Goal: Transaction & Acquisition: Purchase product/service

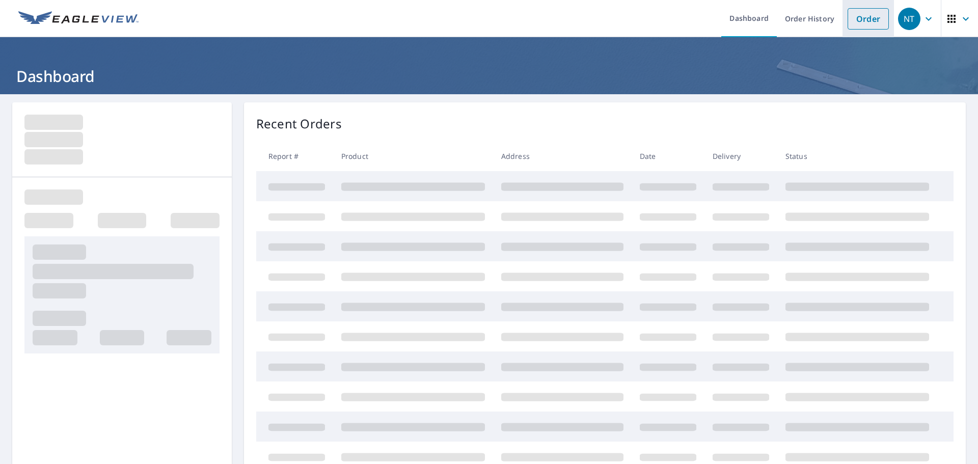
click at [871, 15] on link "Order" at bounding box center [868, 18] width 41 height 21
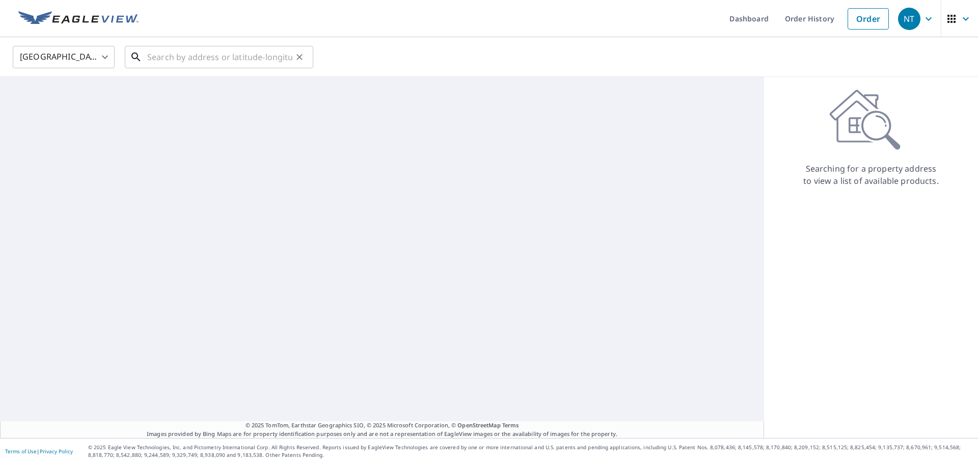
click at [238, 52] on input "text" at bounding box center [219, 57] width 145 height 29
paste input "[STREET_ADDRESS]"
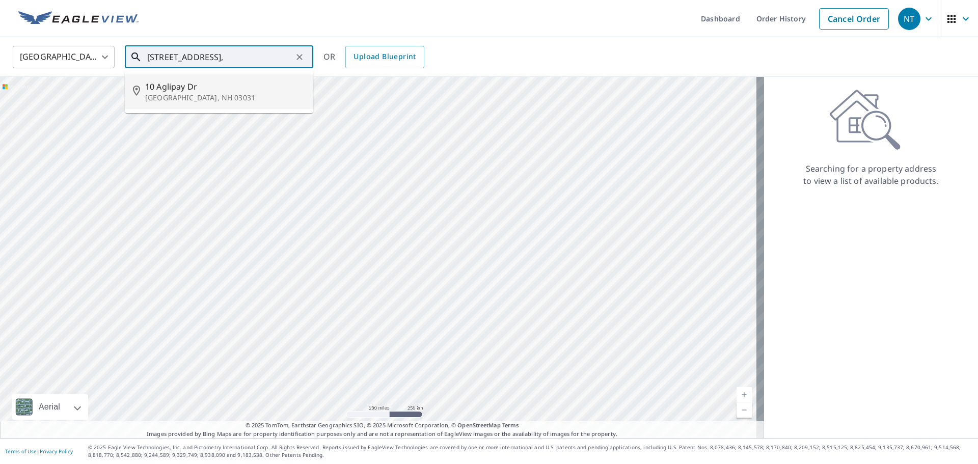
click at [227, 96] on p "[GEOGRAPHIC_DATA], NH 03031" at bounding box center [225, 98] width 160 height 10
type input "[STREET_ADDRESS][PERSON_NAME]"
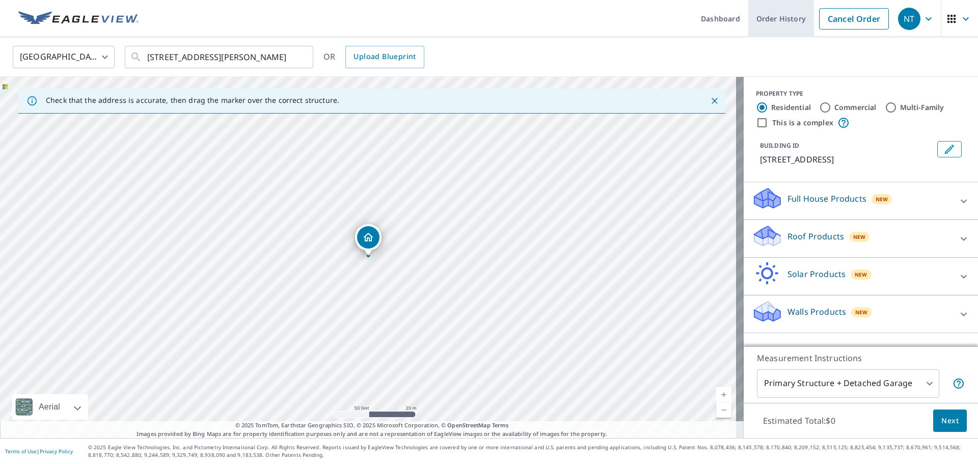
click at [757, 16] on link "Order History" at bounding box center [782, 18] width 66 height 37
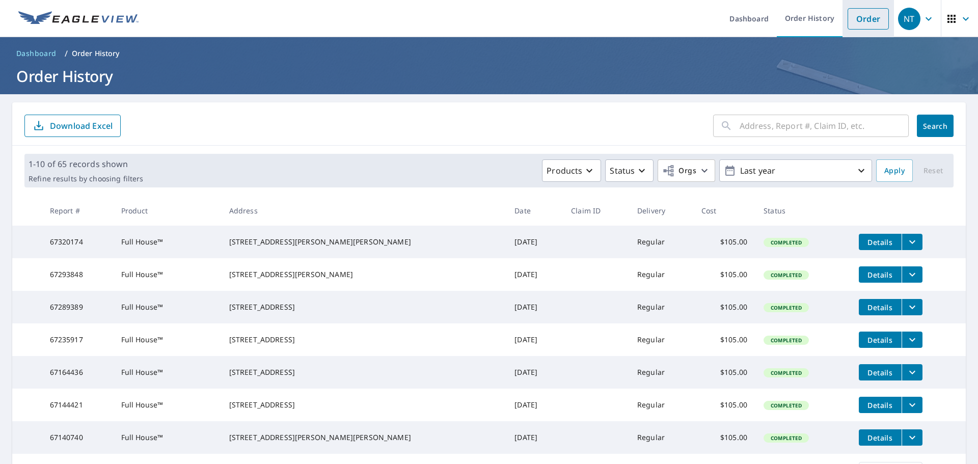
click at [860, 16] on link "Order" at bounding box center [868, 18] width 41 height 21
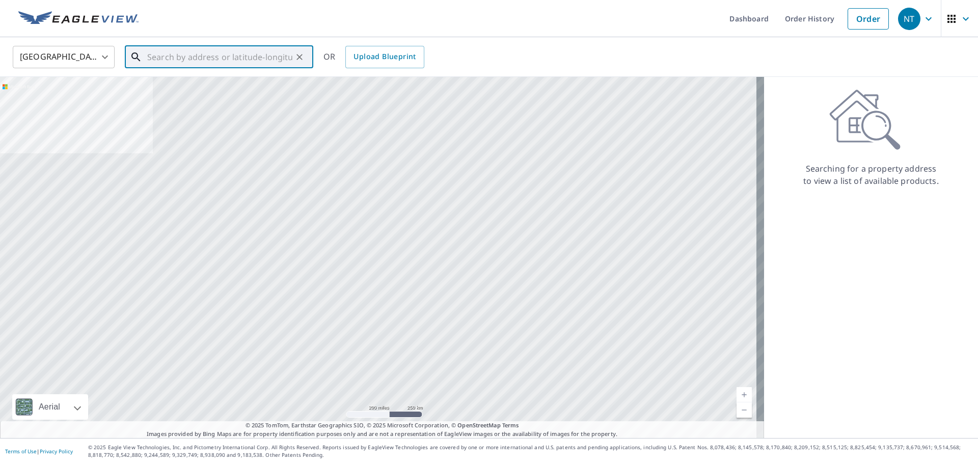
click at [198, 50] on input "text" at bounding box center [219, 57] width 145 height 29
paste input "[STREET_ADDRESS]"
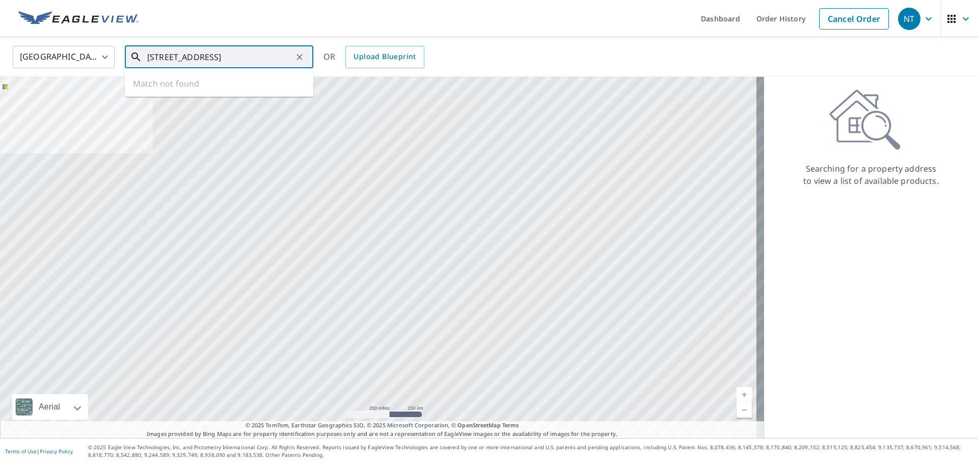
scroll to position [0, 3]
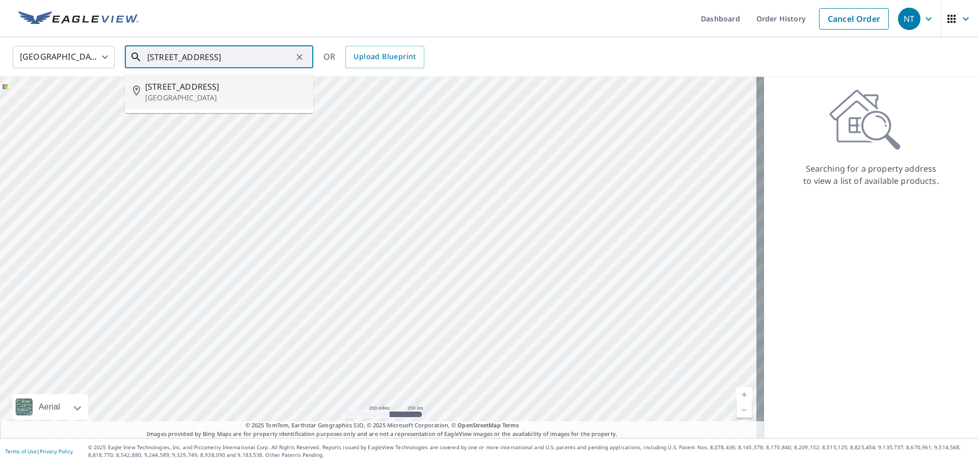
click at [206, 84] on span "[STREET_ADDRESS]" at bounding box center [225, 87] width 160 height 12
type input "[STREET_ADDRESS]"
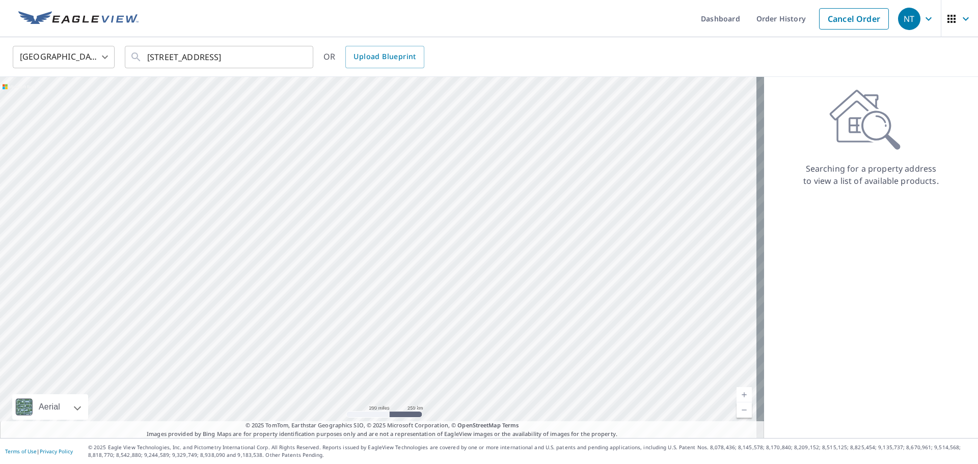
scroll to position [0, 0]
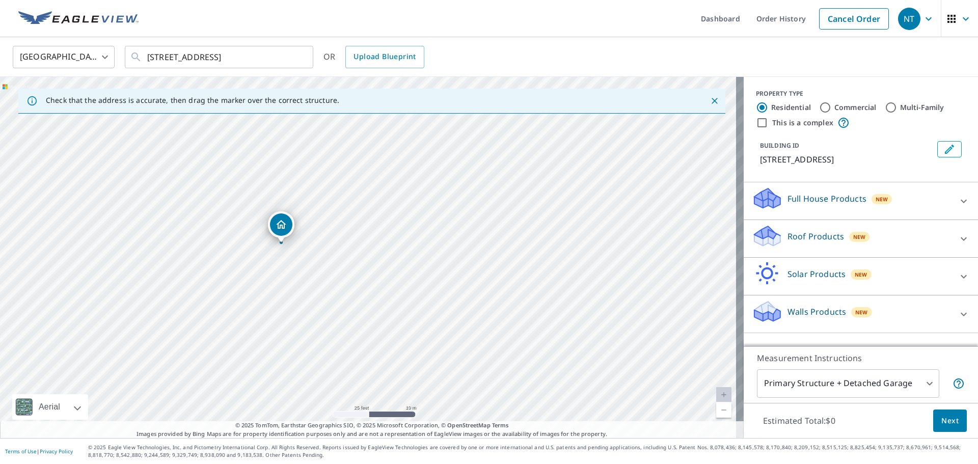
click at [805, 202] on p "Full House Products" at bounding box center [827, 199] width 79 height 12
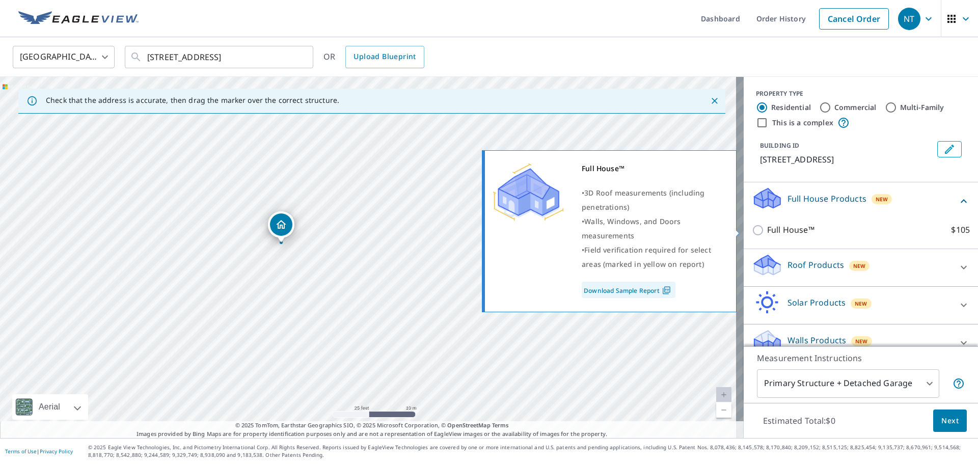
click at [778, 232] on p "Full House™" at bounding box center [790, 230] width 47 height 13
click at [767, 232] on input "Full House™ $105" at bounding box center [759, 230] width 15 height 12
checkbox input "true"
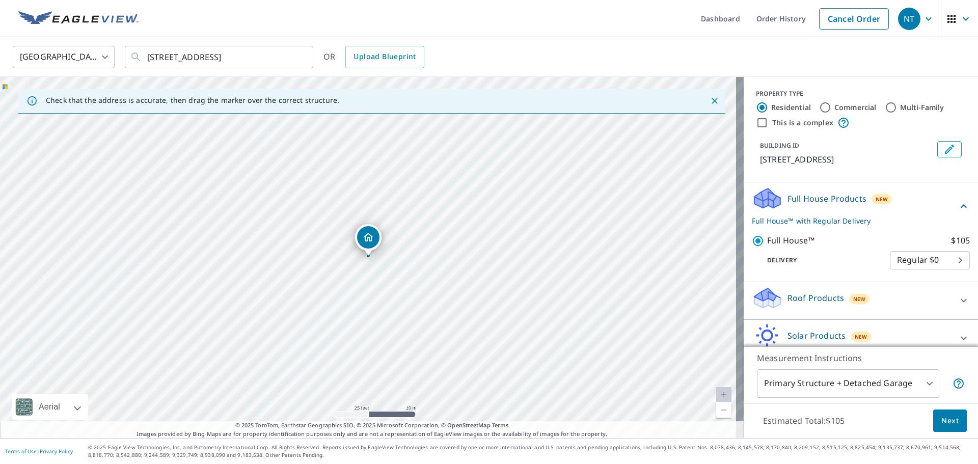
click at [954, 416] on button "Next" at bounding box center [951, 421] width 34 height 23
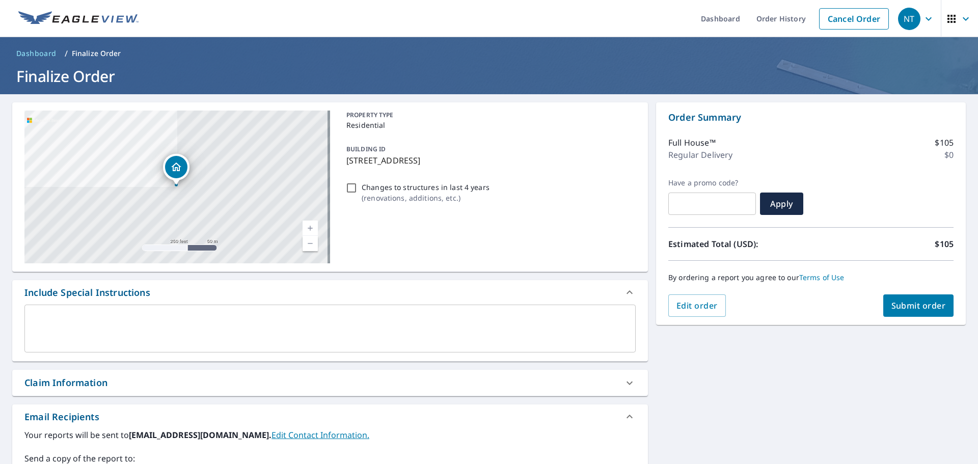
click at [904, 311] on span "Submit order" at bounding box center [919, 305] width 55 height 11
checkbox input "true"
